Goal: Task Accomplishment & Management: Use online tool/utility

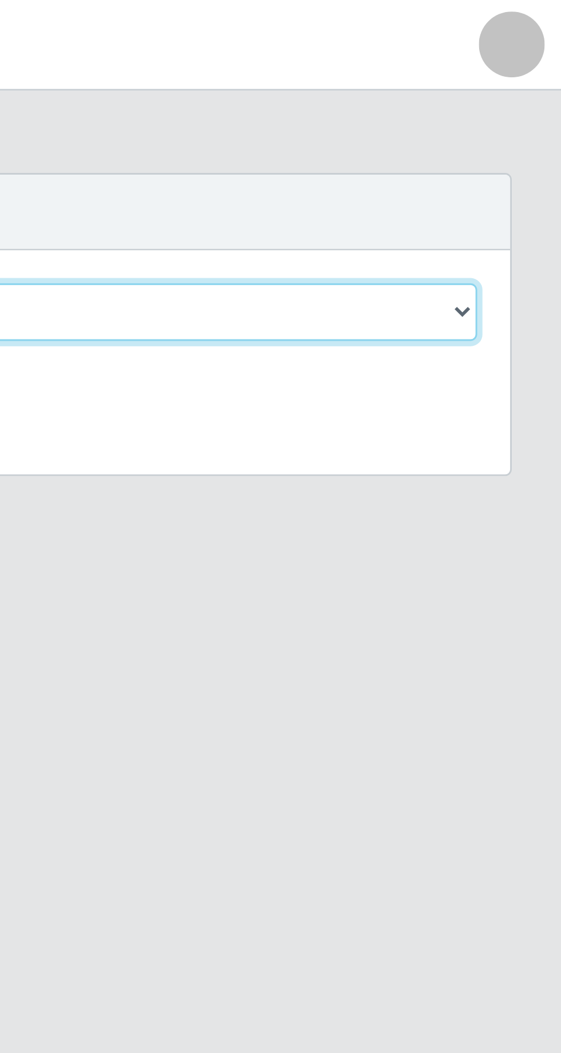
click at [531, 109] on select "[Selecione...] [GEOGRAPHIC_DATA] - [GEOGRAPHIC_DATA] [GEOGRAPHIC_DATA] - [GEOGR…" at bounding box center [345, 108] width 373 height 20
select select "508"
click at [159, 98] on select "[Selecione...] [GEOGRAPHIC_DATA] - [GEOGRAPHIC_DATA] [GEOGRAPHIC_DATA] - [GEOGR…" at bounding box center [345, 108] width 373 height 20
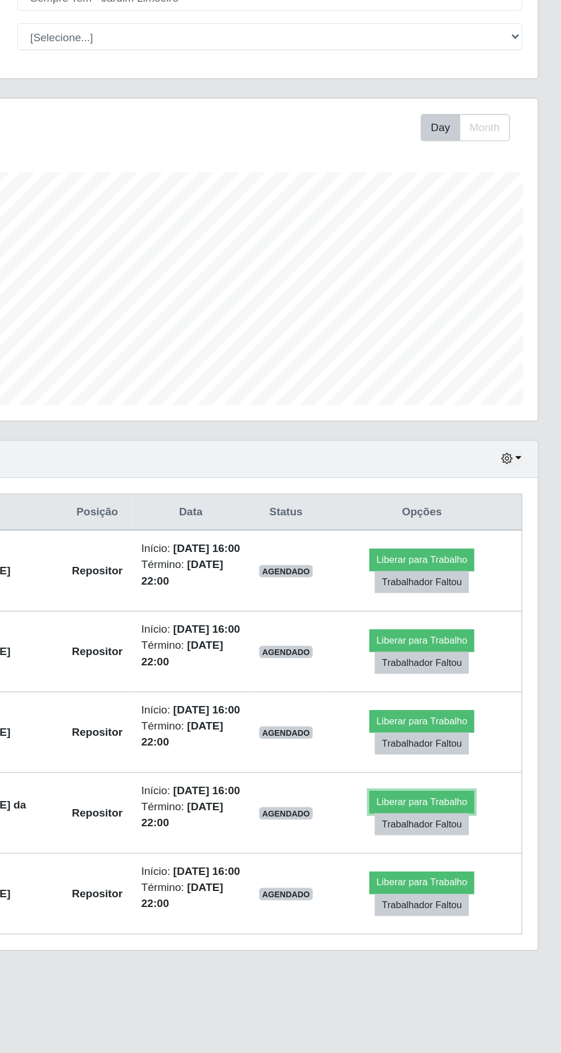
click at [467, 710] on button "Liberar para Trabalho" at bounding box center [457, 702] width 77 height 16
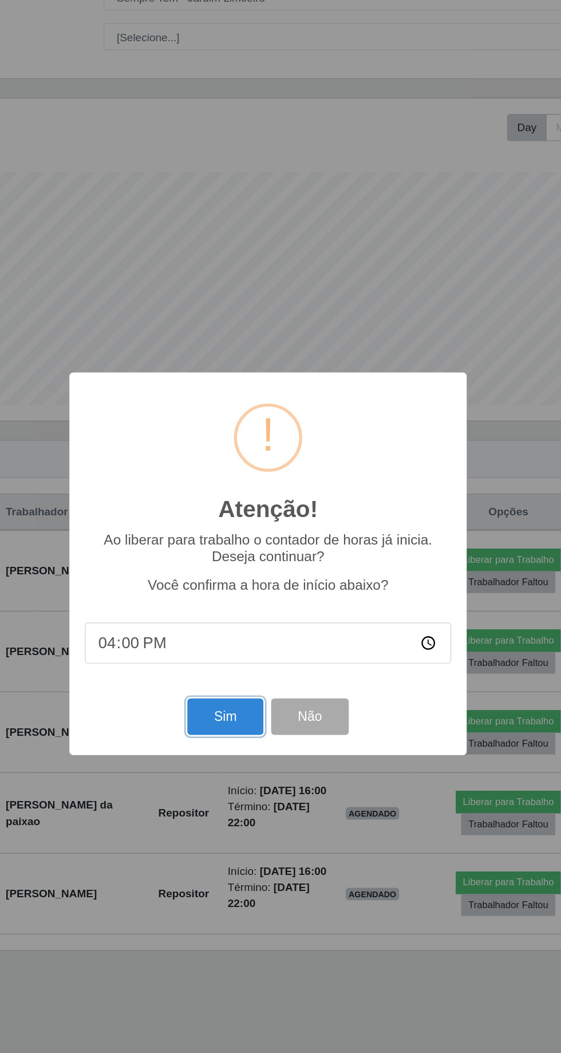
click at [252, 653] on button "Sim" at bounding box center [249, 639] width 56 height 27
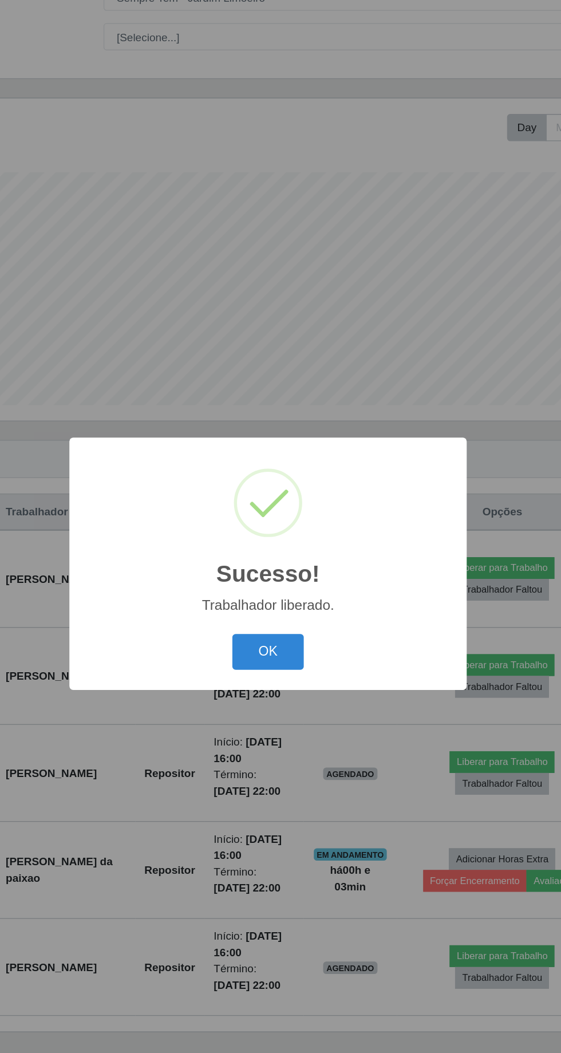
click at [287, 605] on button "OK" at bounding box center [280, 591] width 53 height 27
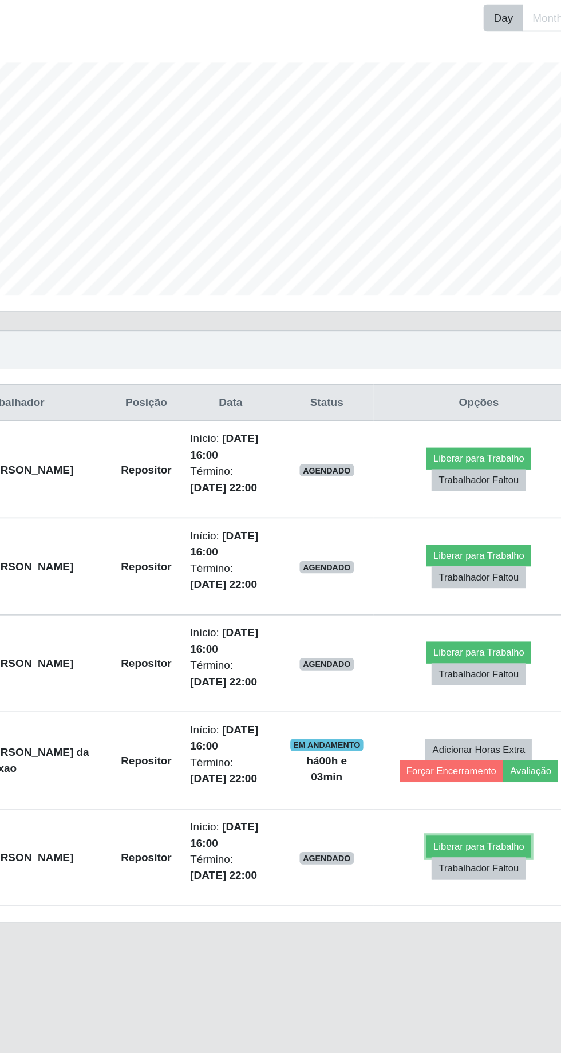
click at [462, 812] on button "Liberar para Trabalho" at bounding box center [453, 816] width 77 height 16
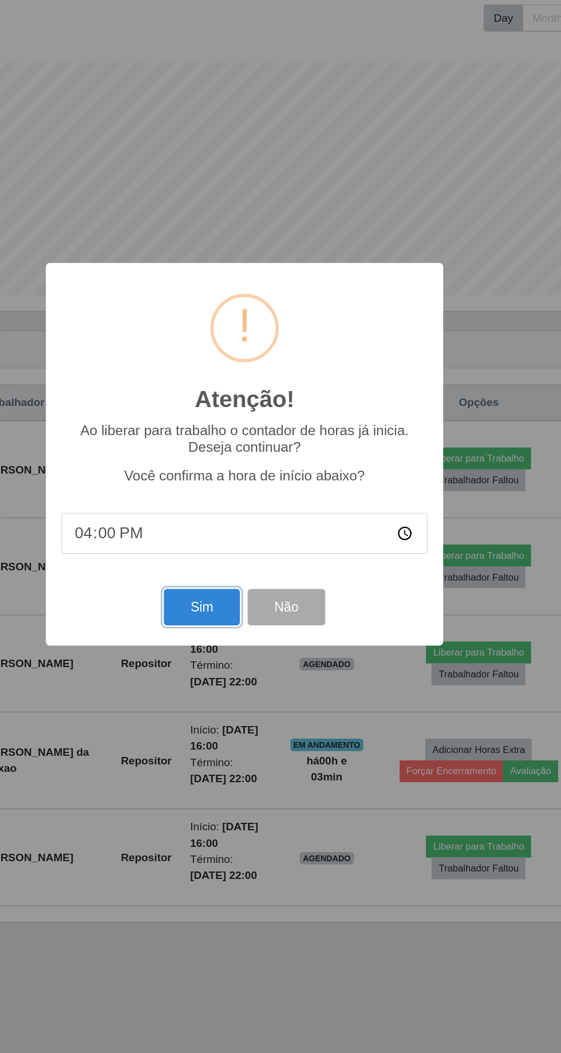
click at [248, 653] on button "Sim" at bounding box center [249, 639] width 56 height 27
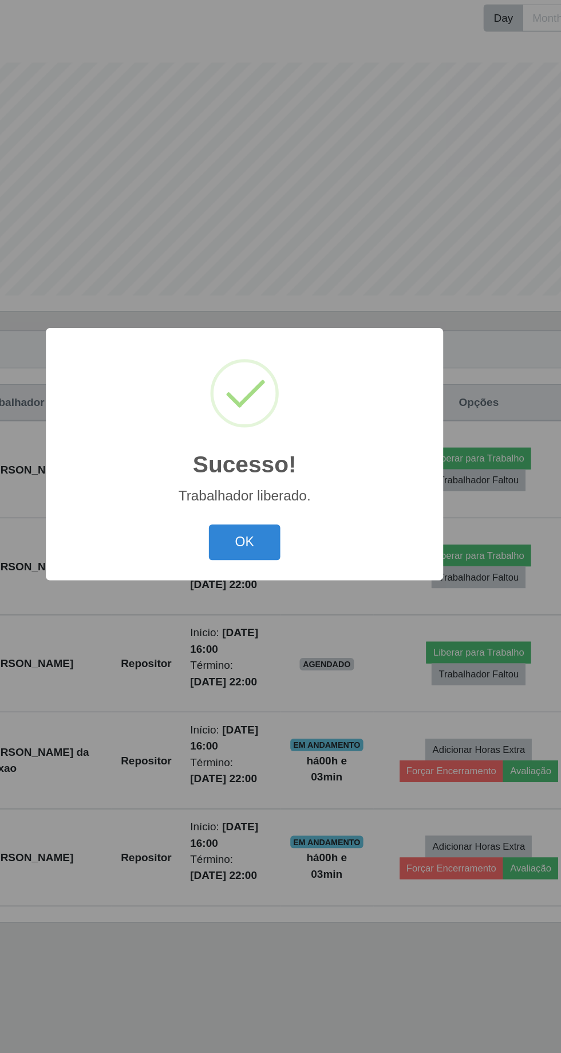
click at [282, 605] on button "OK" at bounding box center [280, 591] width 53 height 27
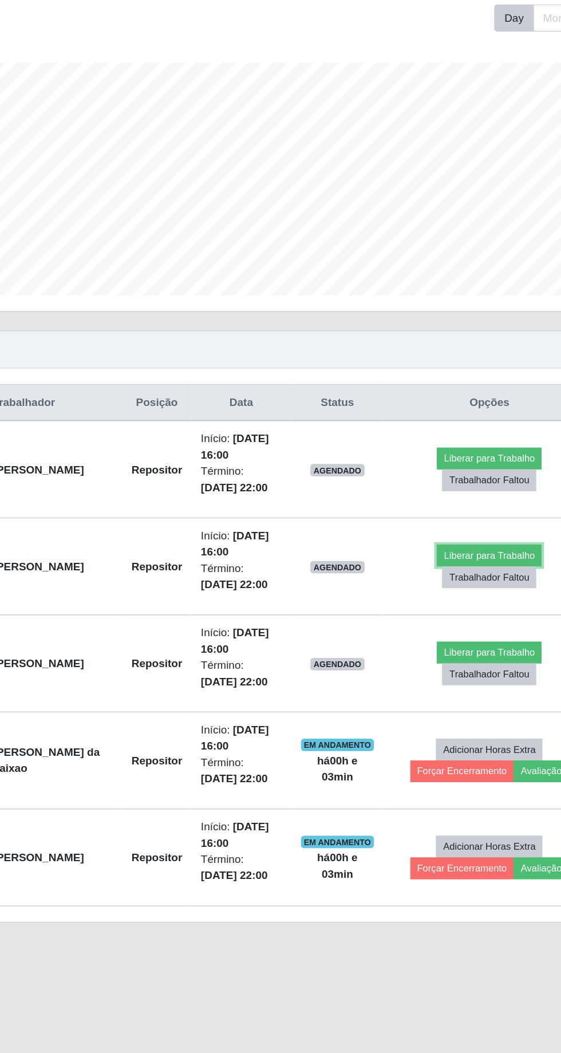
click at [459, 597] on button "Liberar para Trabalho" at bounding box center [453, 601] width 77 height 16
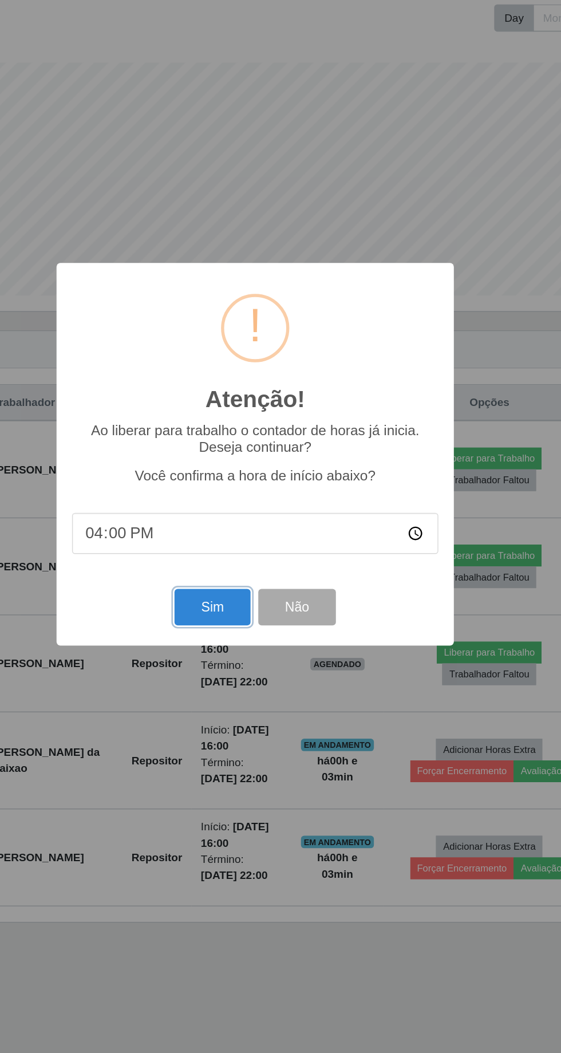
click at [244, 653] on button "Sim" at bounding box center [249, 639] width 56 height 27
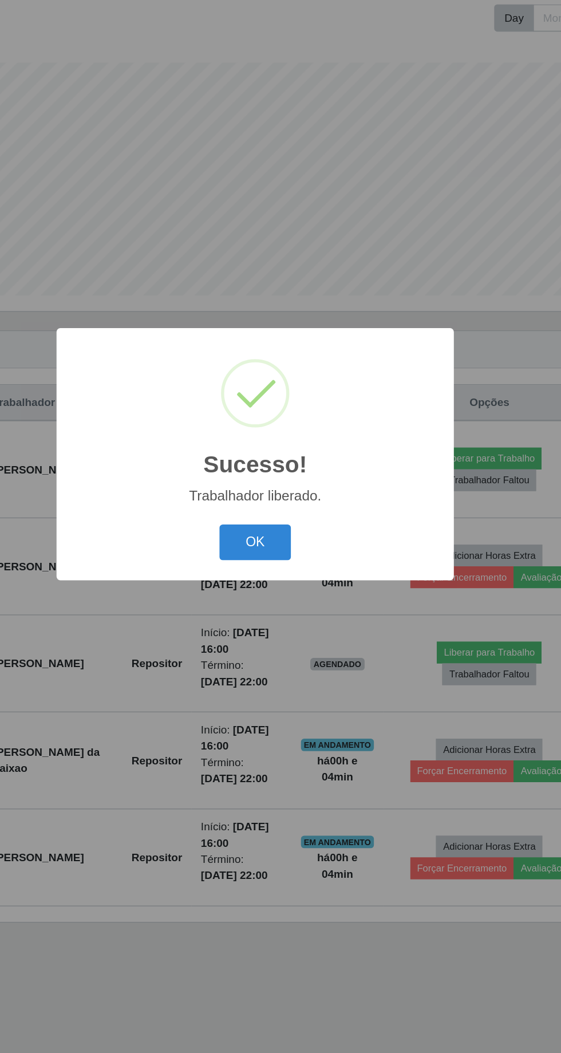
click at [278, 605] on button "OK" at bounding box center [280, 591] width 53 height 27
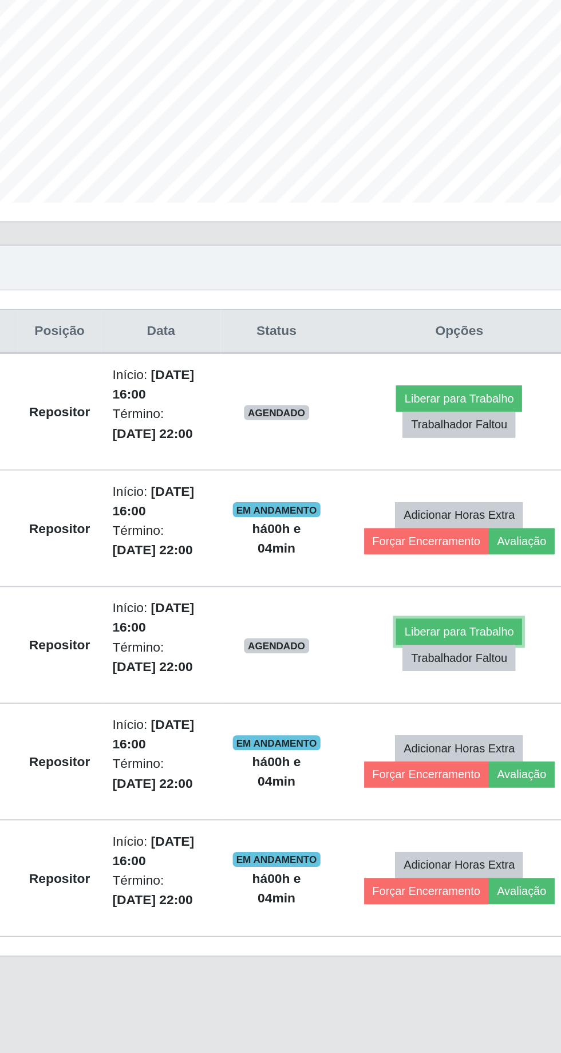
click at [468, 671] on button "Liberar para Trabalho" at bounding box center [453, 673] width 77 height 16
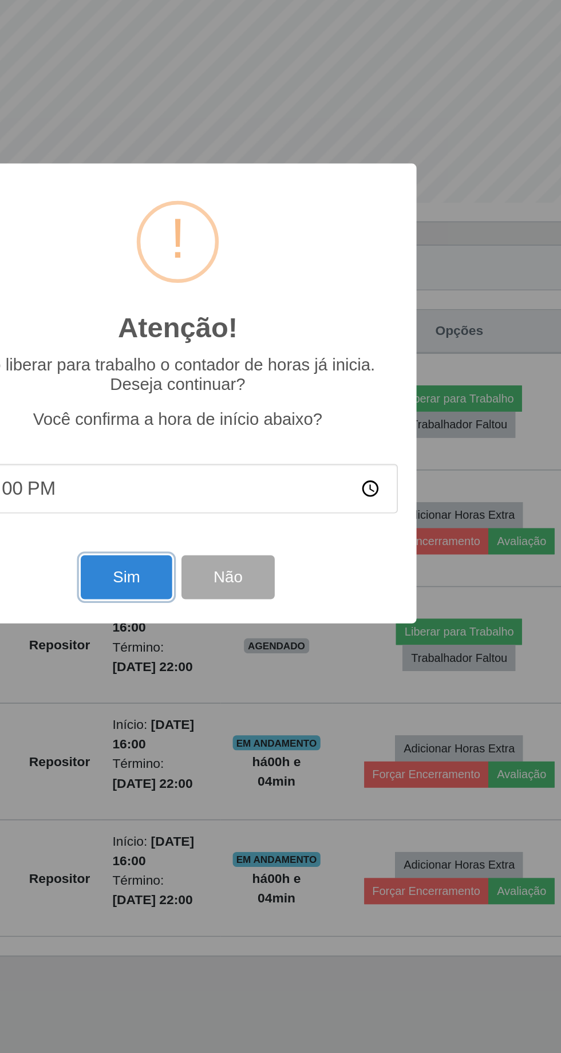
click at [251, 653] on button "Sim" at bounding box center [249, 639] width 56 height 27
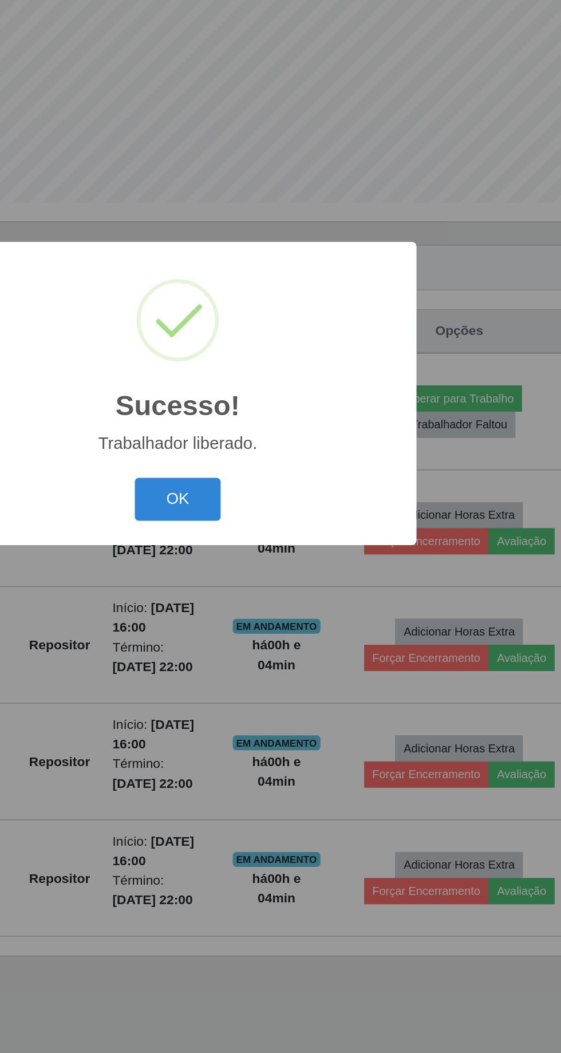
click at [281, 605] on button "OK" at bounding box center [280, 591] width 53 height 27
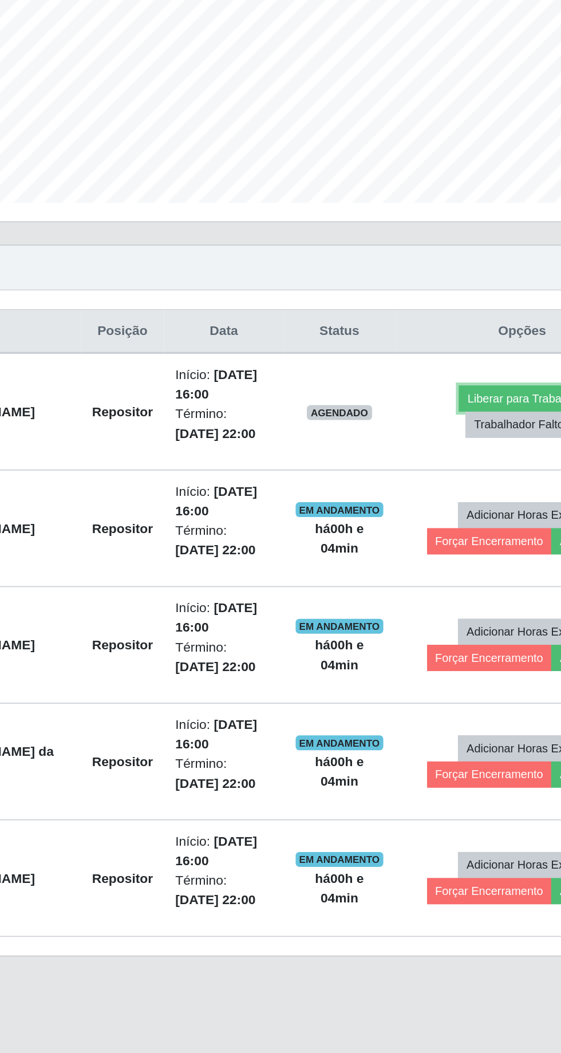
click at [452, 523] on button "Liberar para Trabalho" at bounding box center [453, 530] width 77 height 16
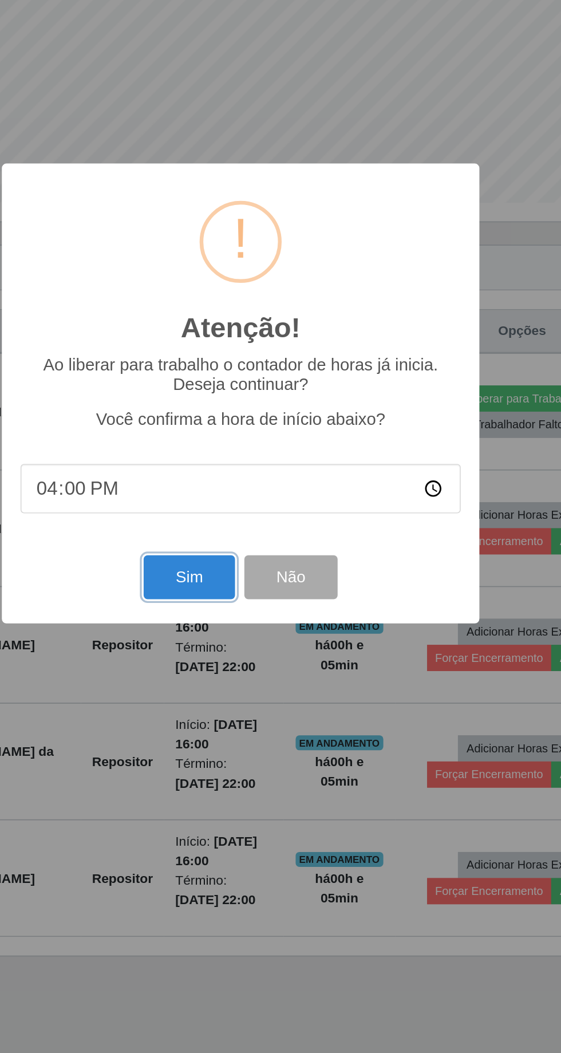
click at [255, 653] on button "Sim" at bounding box center [249, 639] width 56 height 27
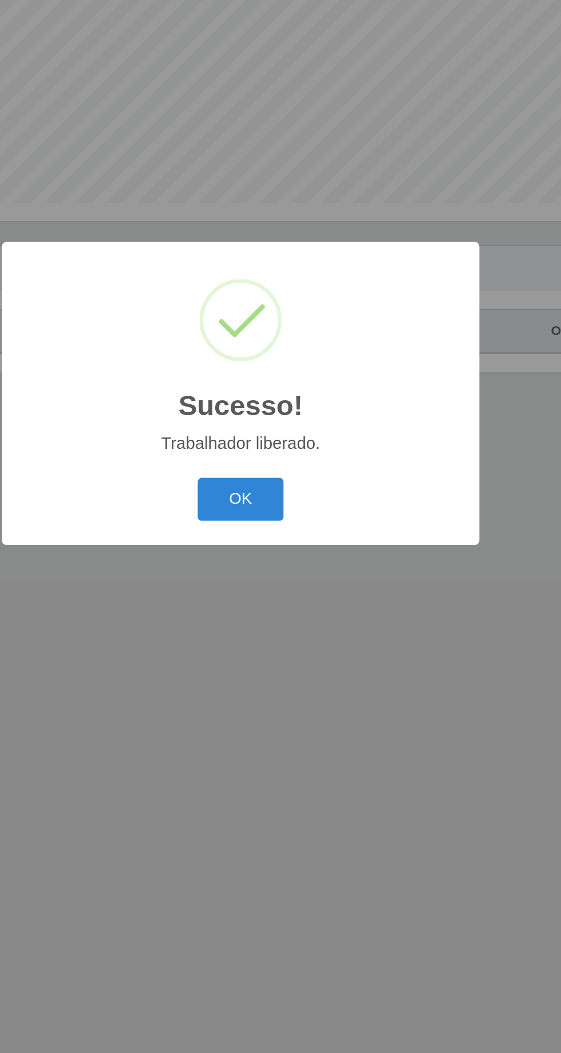
click at [255, 671] on div "Sucesso! × Trabalhador liberado. OK Cancel" at bounding box center [280, 526] width 561 height 1053
